Goal: Task Accomplishment & Management: Manage account settings

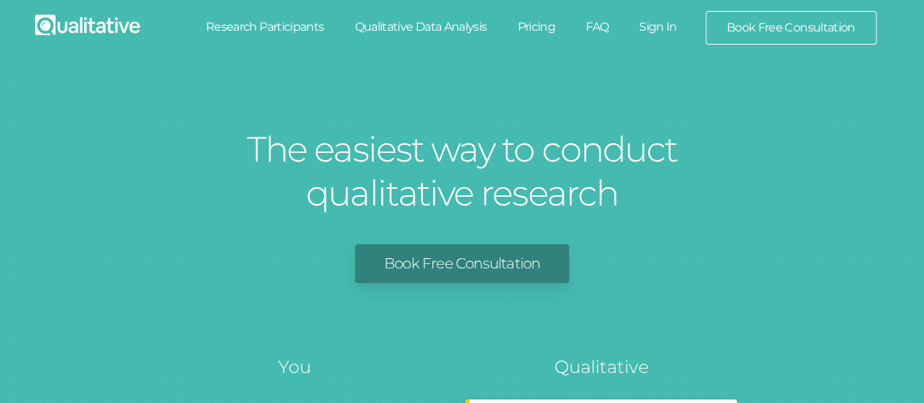
click at [653, 26] on link "Sign In" at bounding box center [658, 27] width 69 height 32
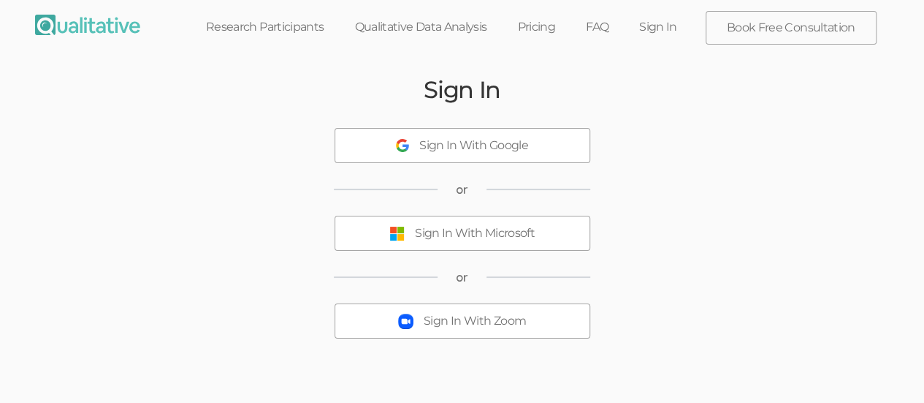
click at [463, 233] on div "Sign In With Microsoft" at bounding box center [475, 233] width 120 height 17
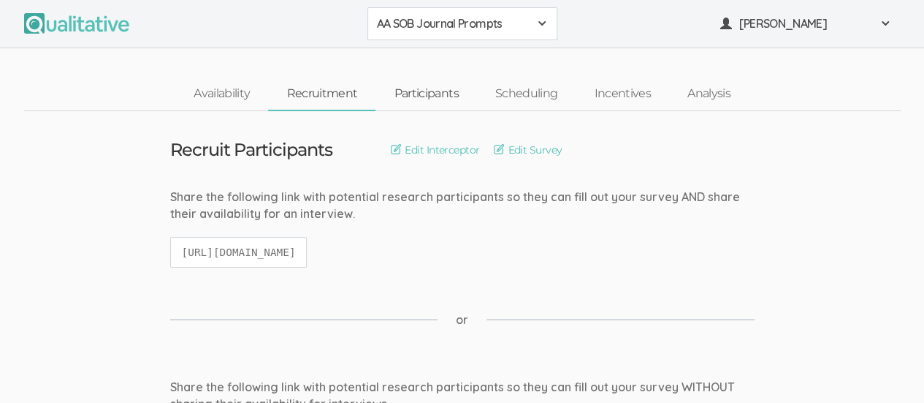
click at [412, 96] on link "Participants" at bounding box center [426, 93] width 101 height 31
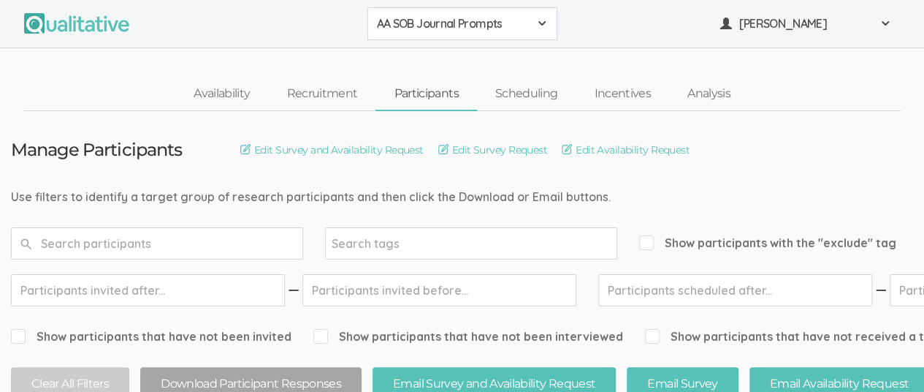
click at [542, 23] on span at bounding box center [542, 24] width 12 height 12
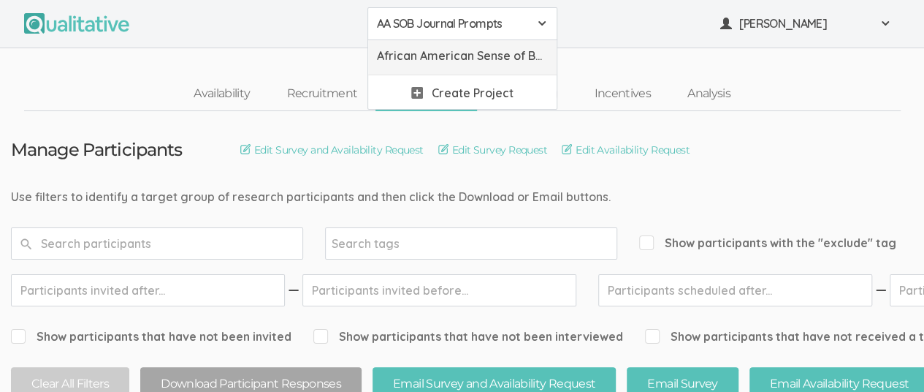
click at [452, 58] on span "African American Sense of Belonging" at bounding box center [462, 55] width 171 height 17
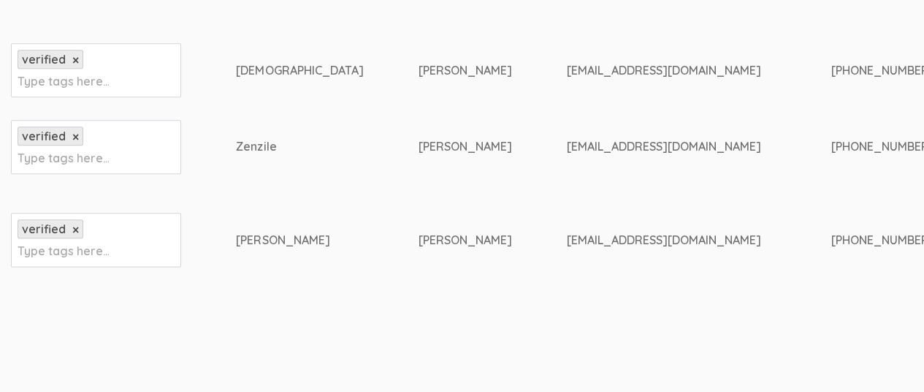
scroll to position [789, 0]
